Goal: Task Accomplishment & Management: Manage account settings

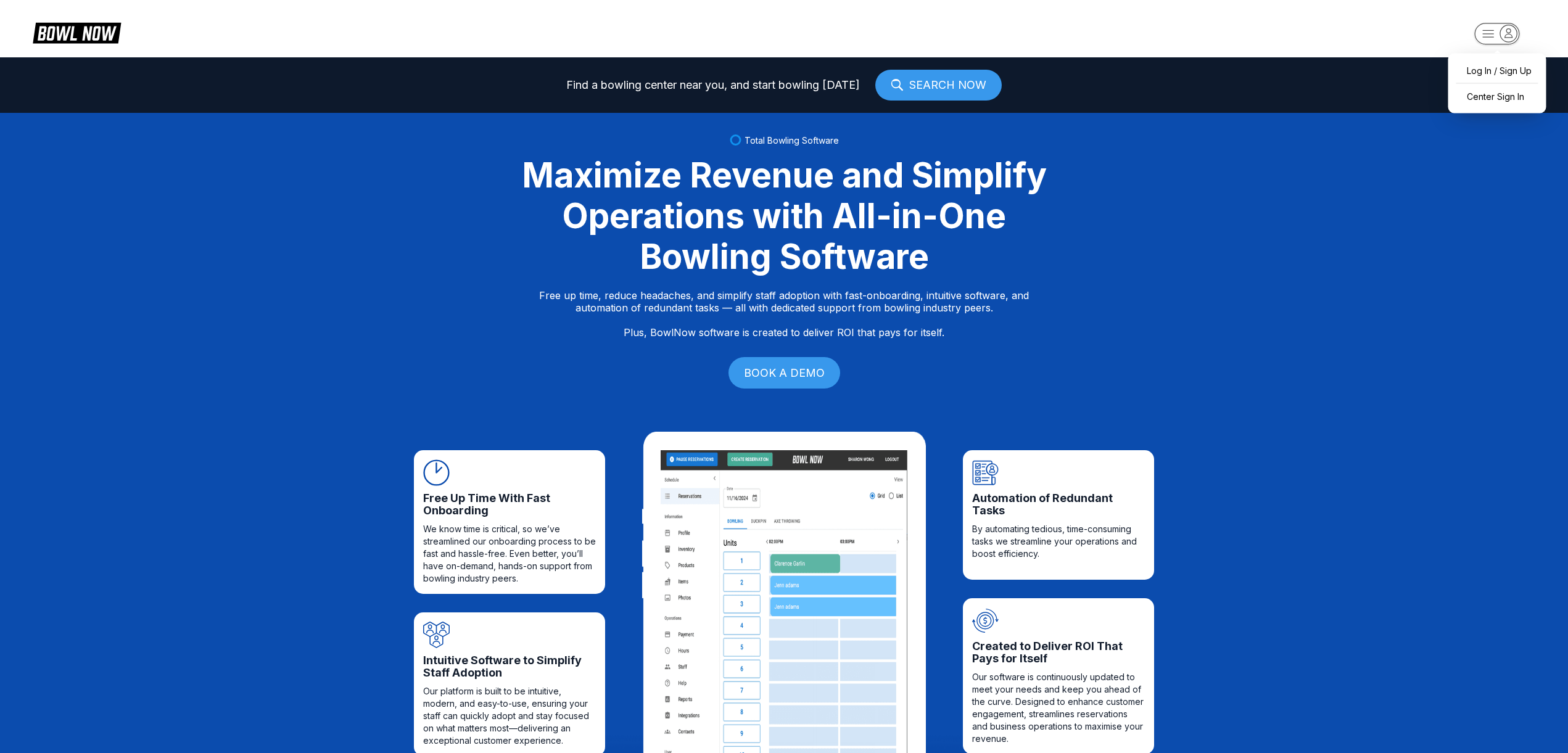
click at [1505, 32] on icon "button" at bounding box center [1508, 33] width 17 height 17
click at [1498, 93] on div "Center Sign In" at bounding box center [1497, 96] width 86 height 22
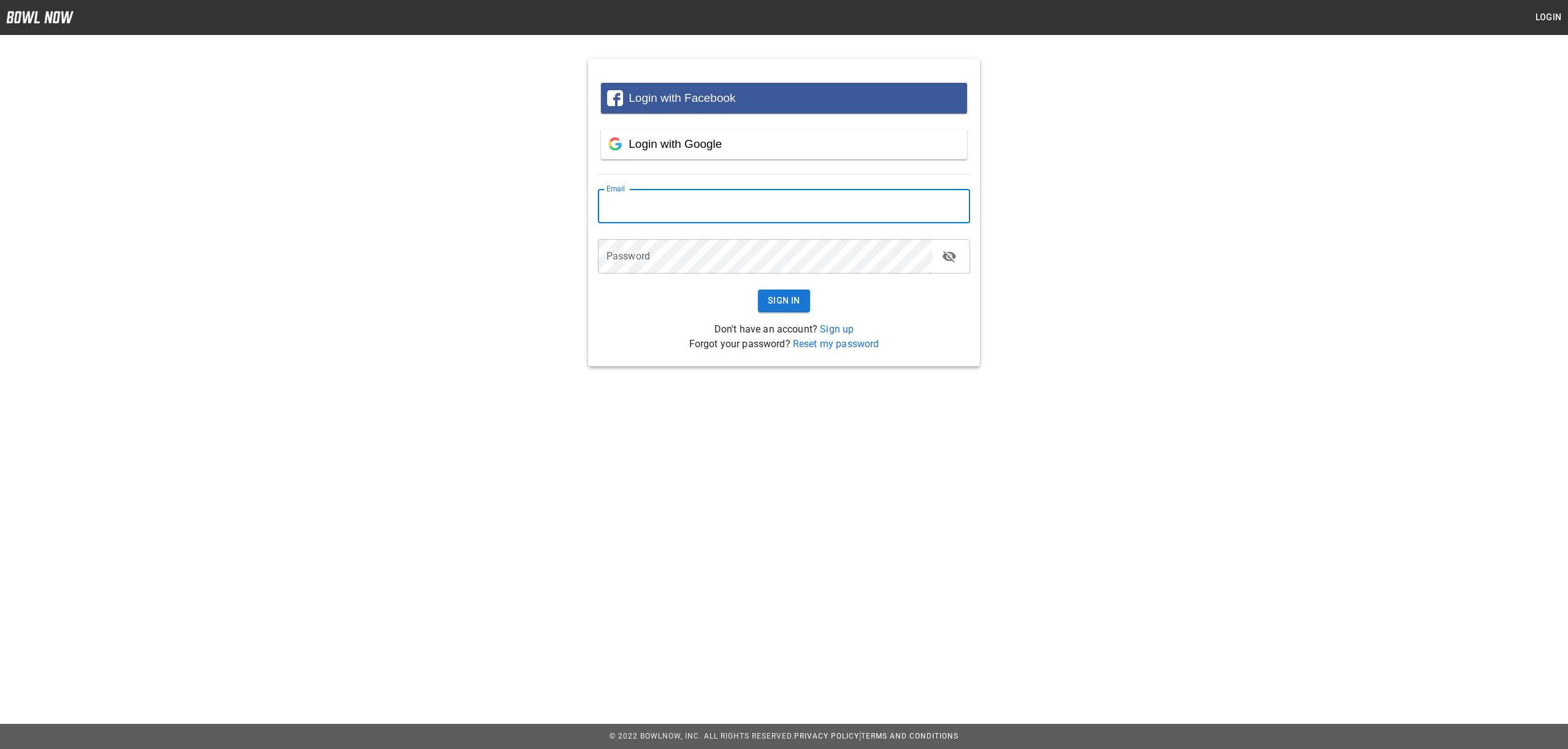
click at [858, 220] on input "email" at bounding box center [784, 206] width 372 height 34
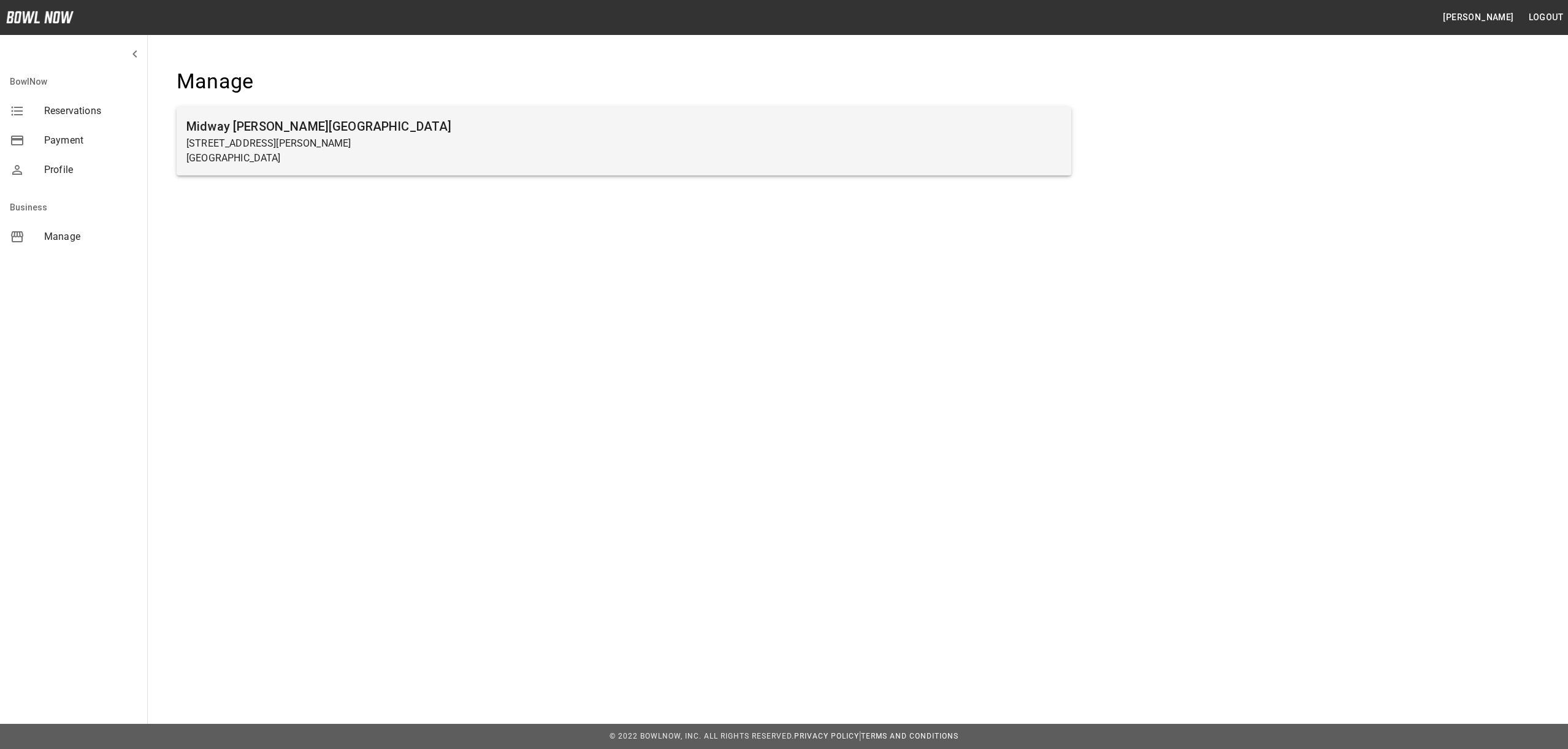
click at [316, 157] on p "Carlisle, PA 17015" at bounding box center [624, 158] width 875 height 15
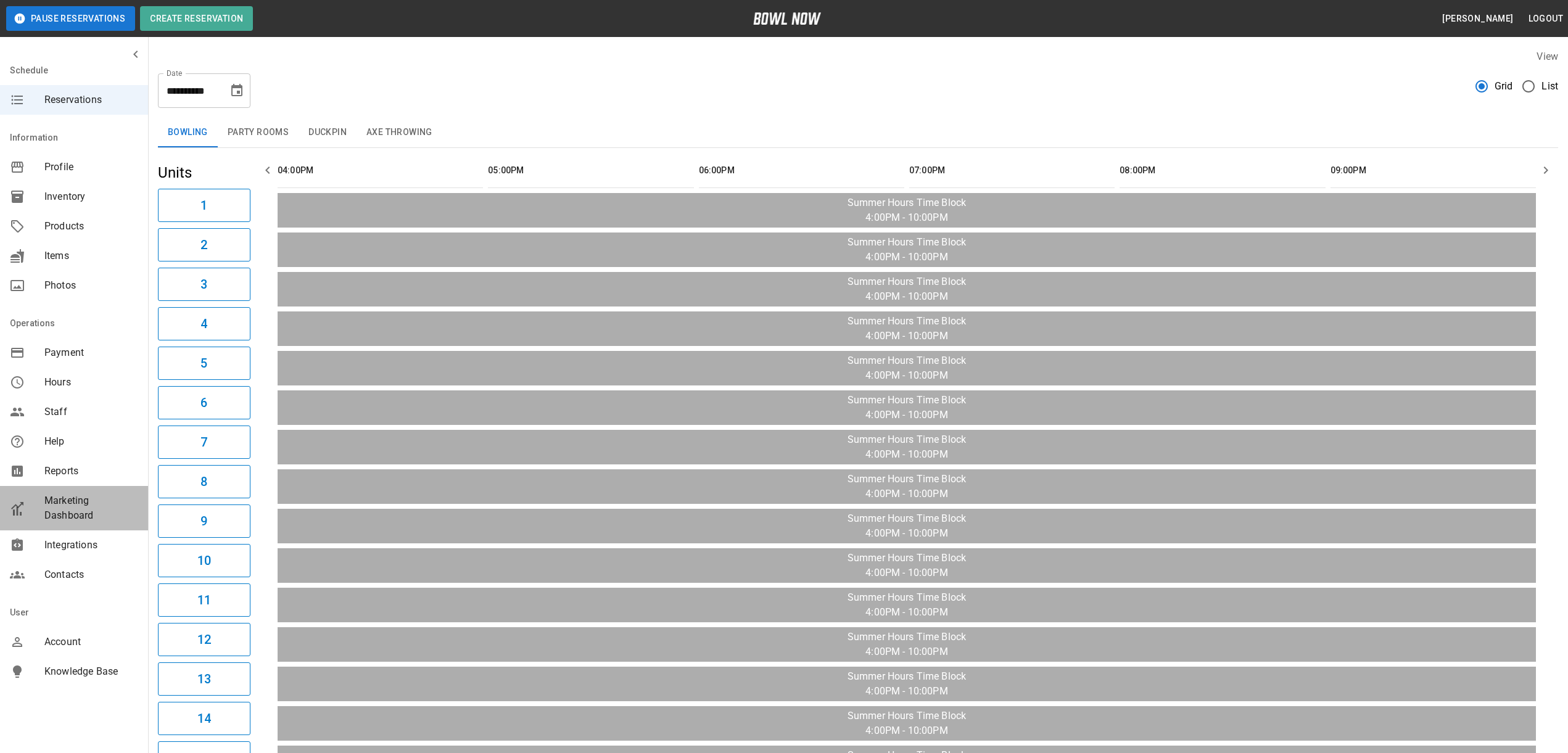
click at [99, 515] on span "Marketing Dashboard" at bounding box center [91, 508] width 94 height 30
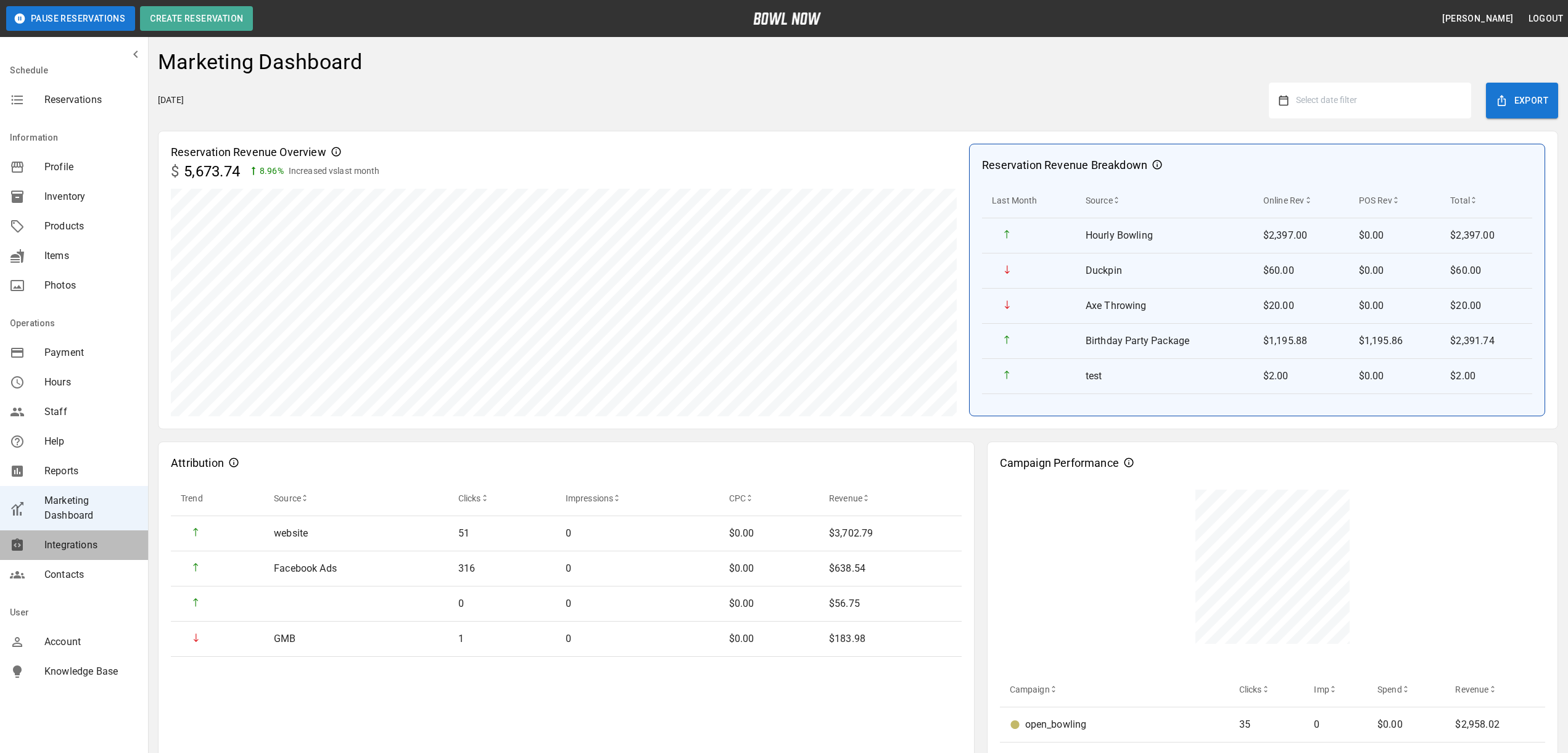
click at [108, 545] on span "Integrations" at bounding box center [91, 545] width 94 height 15
